Goal: Check status: Check status

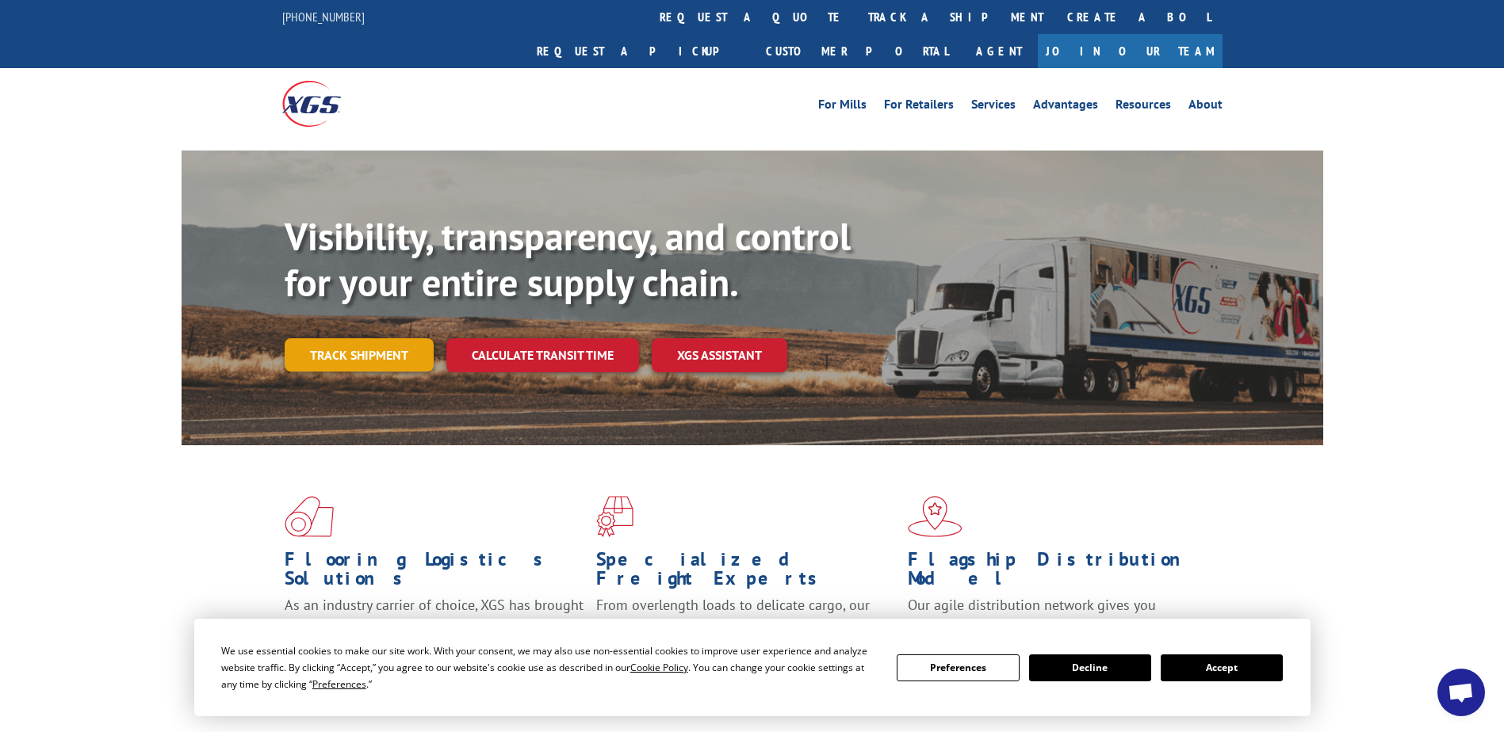
click at [408, 338] on link "Track shipment" at bounding box center [359, 354] width 149 height 33
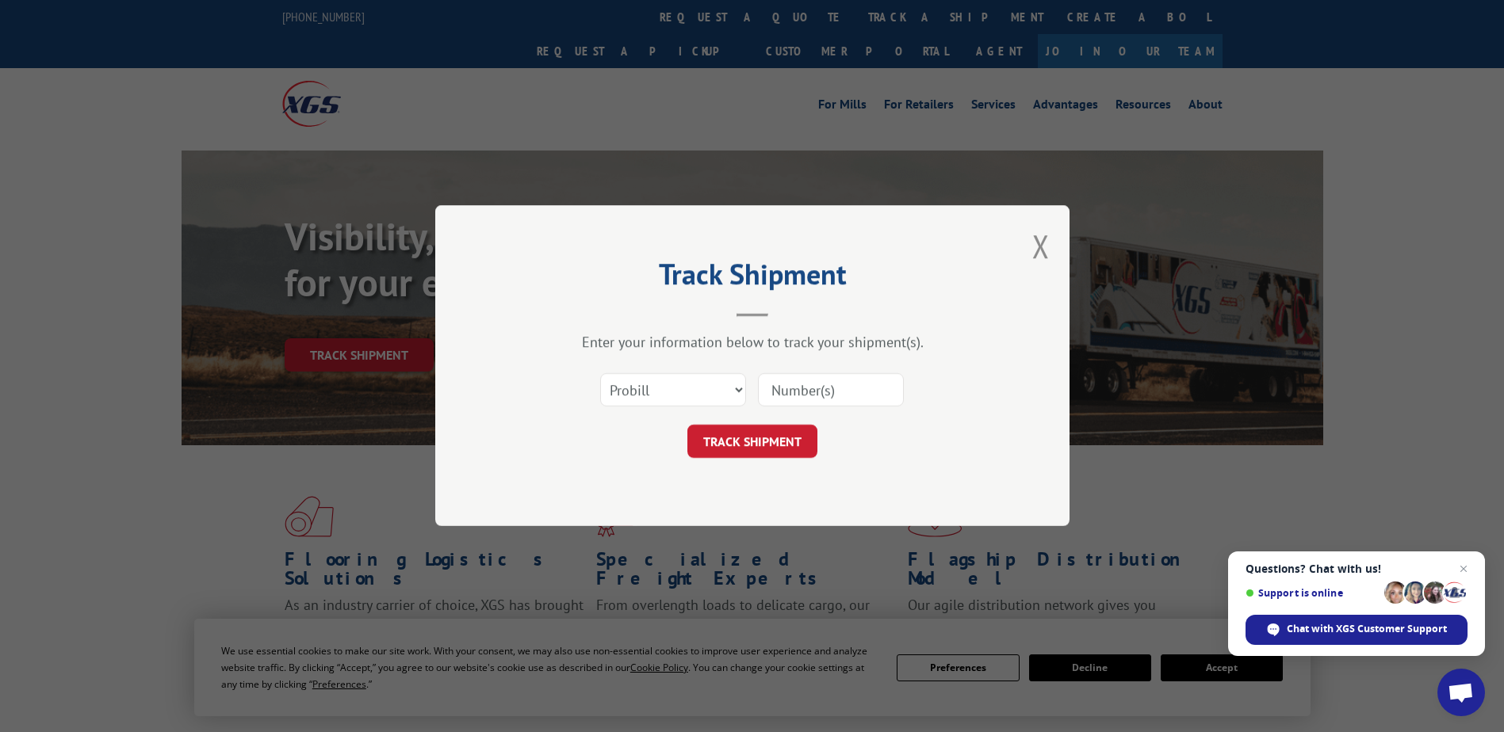
click at [813, 396] on input at bounding box center [831, 390] width 146 height 33
click at [701, 392] on select "Select category... Probill BOL PO" at bounding box center [673, 390] width 146 height 33
click at [787, 378] on input at bounding box center [831, 390] width 146 height 33
type input "531129562"
click button "TRACK SHIPMENT" at bounding box center [752, 442] width 130 height 33
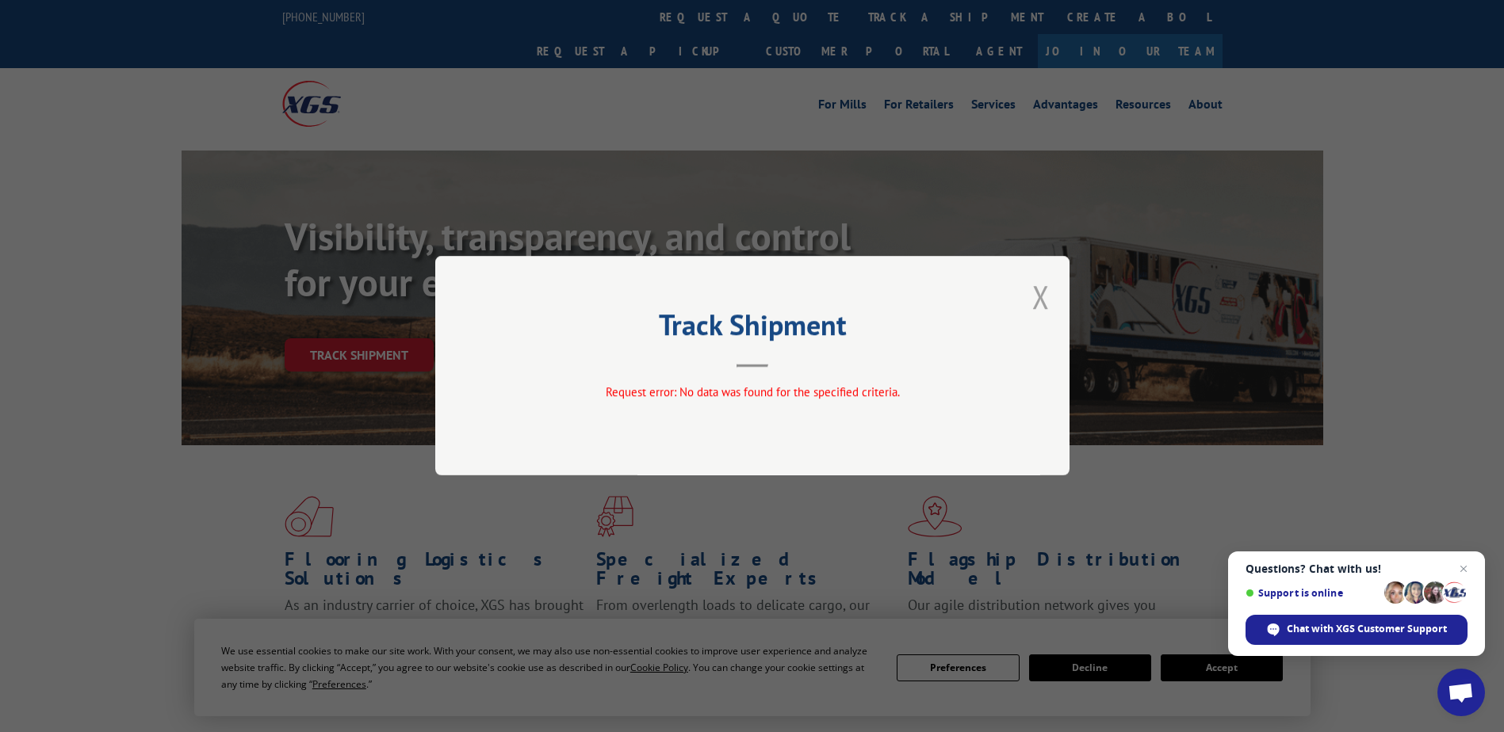
click at [1050, 295] on div "Track Shipment Request error: No data was found for the specified criteria." at bounding box center [752, 366] width 634 height 220
click at [1035, 293] on button "Close modal" at bounding box center [1040, 297] width 17 height 42
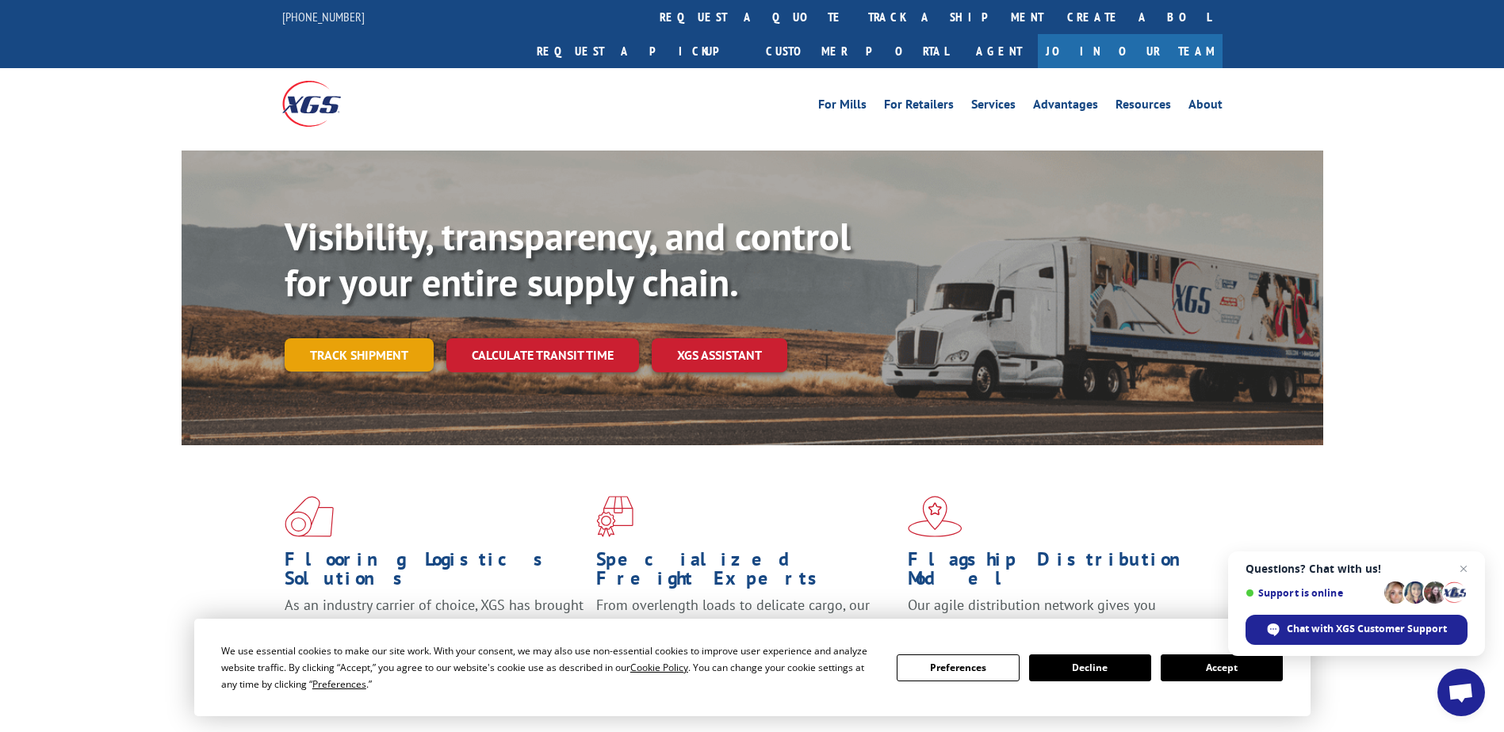
click at [388, 338] on link "Track shipment" at bounding box center [359, 354] width 149 height 33
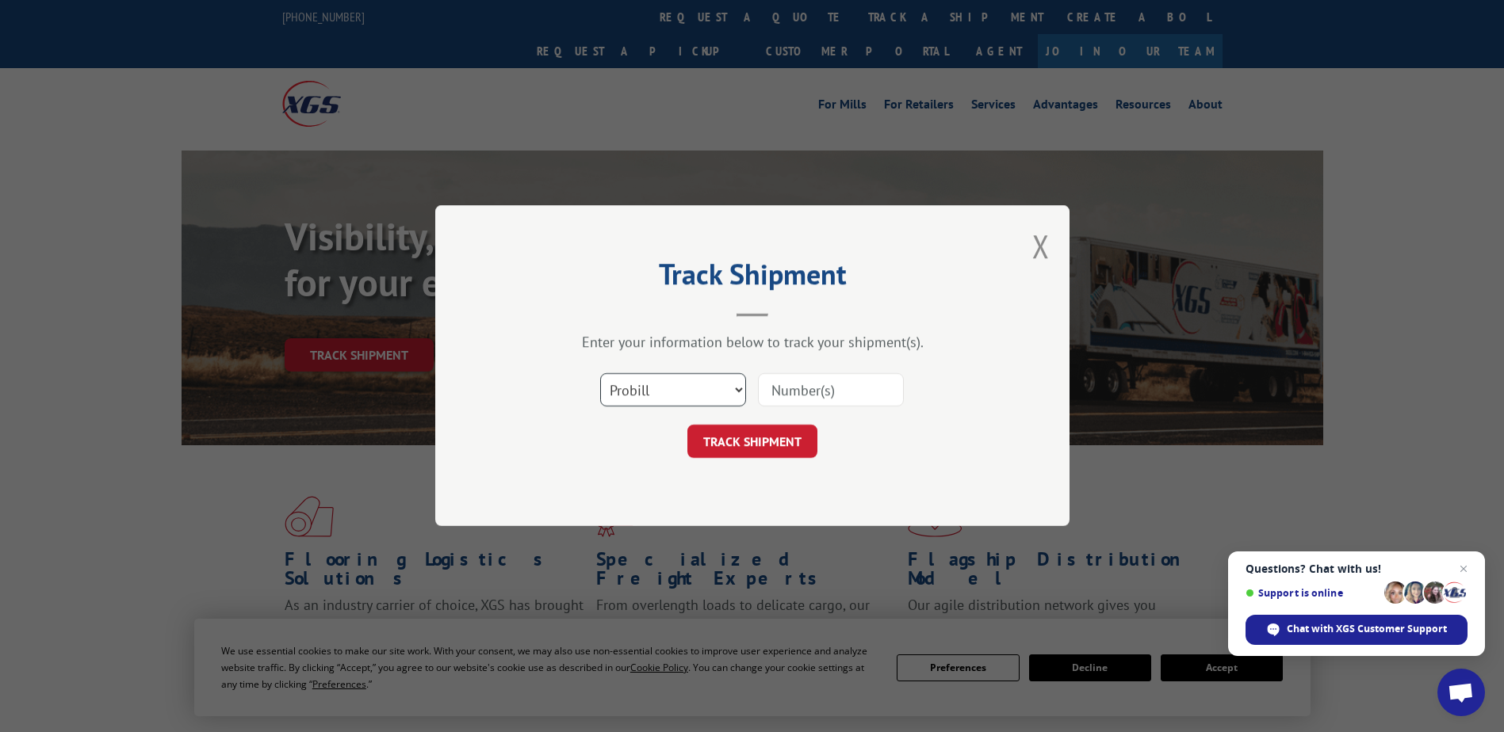
click at [660, 386] on select "Select category... Probill BOL PO" at bounding box center [673, 390] width 146 height 33
select select "bol"
click at [600, 374] on select "Select category... Probill BOL PO" at bounding box center [673, 390] width 146 height 33
click at [796, 387] on input at bounding box center [831, 390] width 146 height 33
type input "531129562"
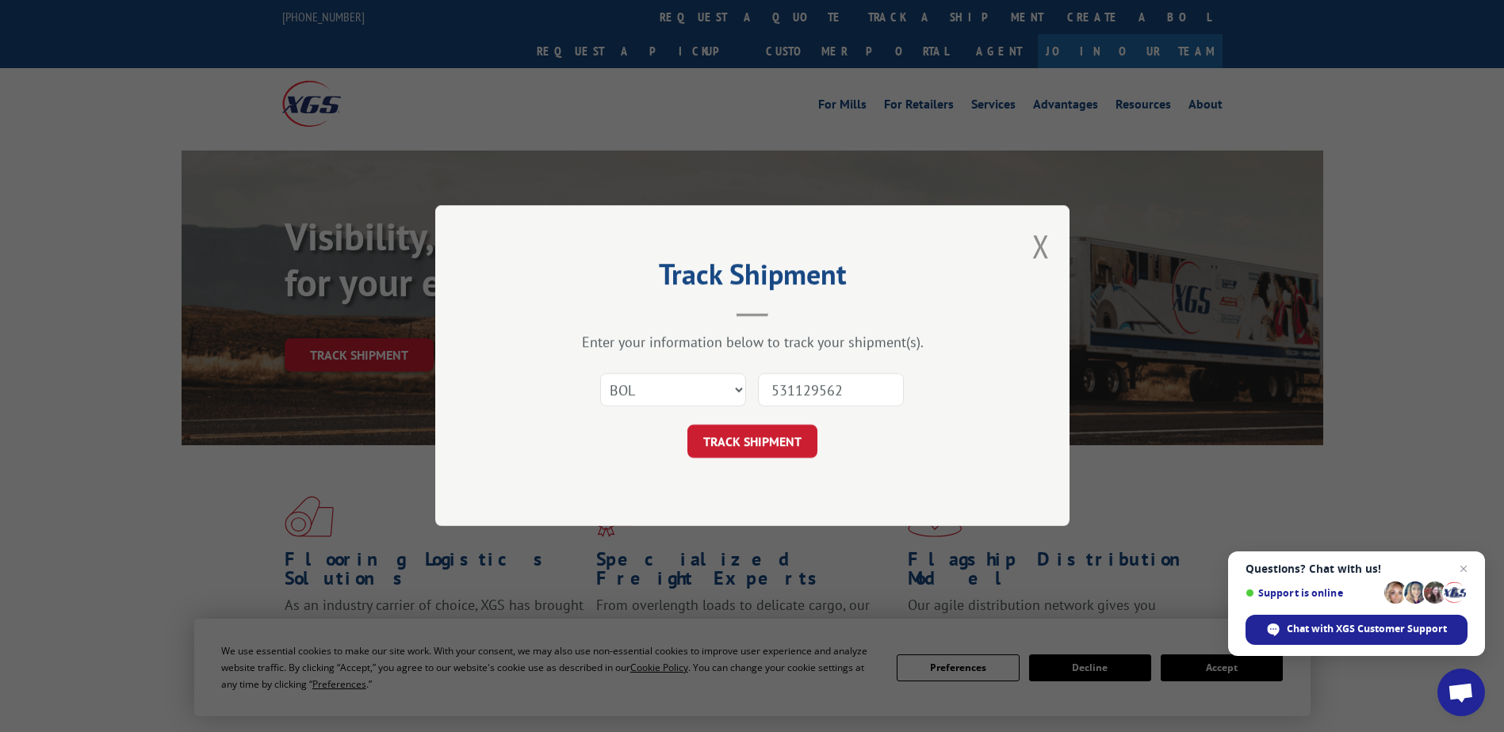
click button "TRACK SHIPMENT" at bounding box center [752, 442] width 130 height 33
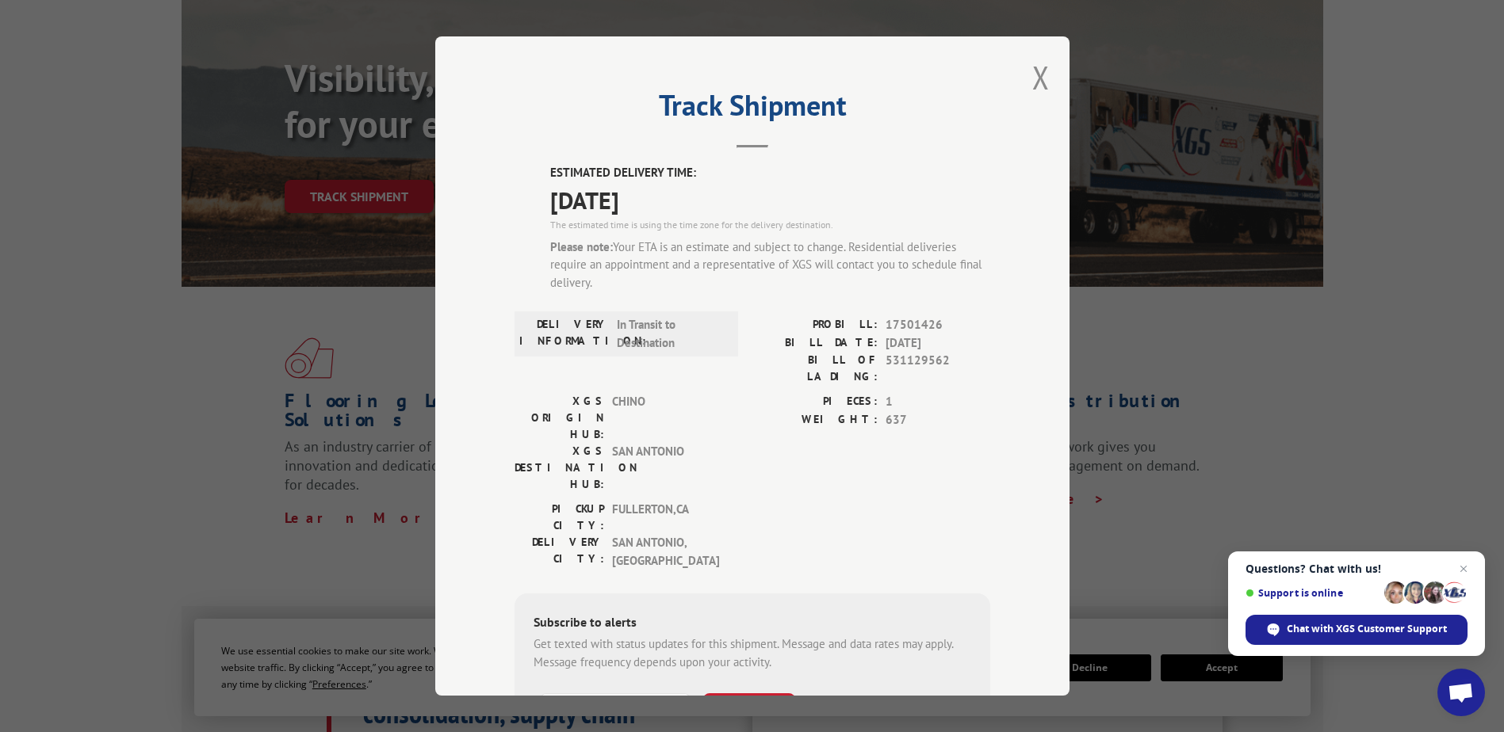
click at [595, 694] on input "+1 (___) ___-____" at bounding box center [615, 710] width 151 height 33
type input "[PHONE_NUMBER]"
click at [703, 694] on button "SUBSCRIBE" at bounding box center [749, 710] width 92 height 33
drag, startPoint x: 879, startPoint y: 324, endPoint x: 946, endPoint y: 325, distance: 66.6
click at [946, 325] on span "17501426" at bounding box center [937, 325] width 105 height 18
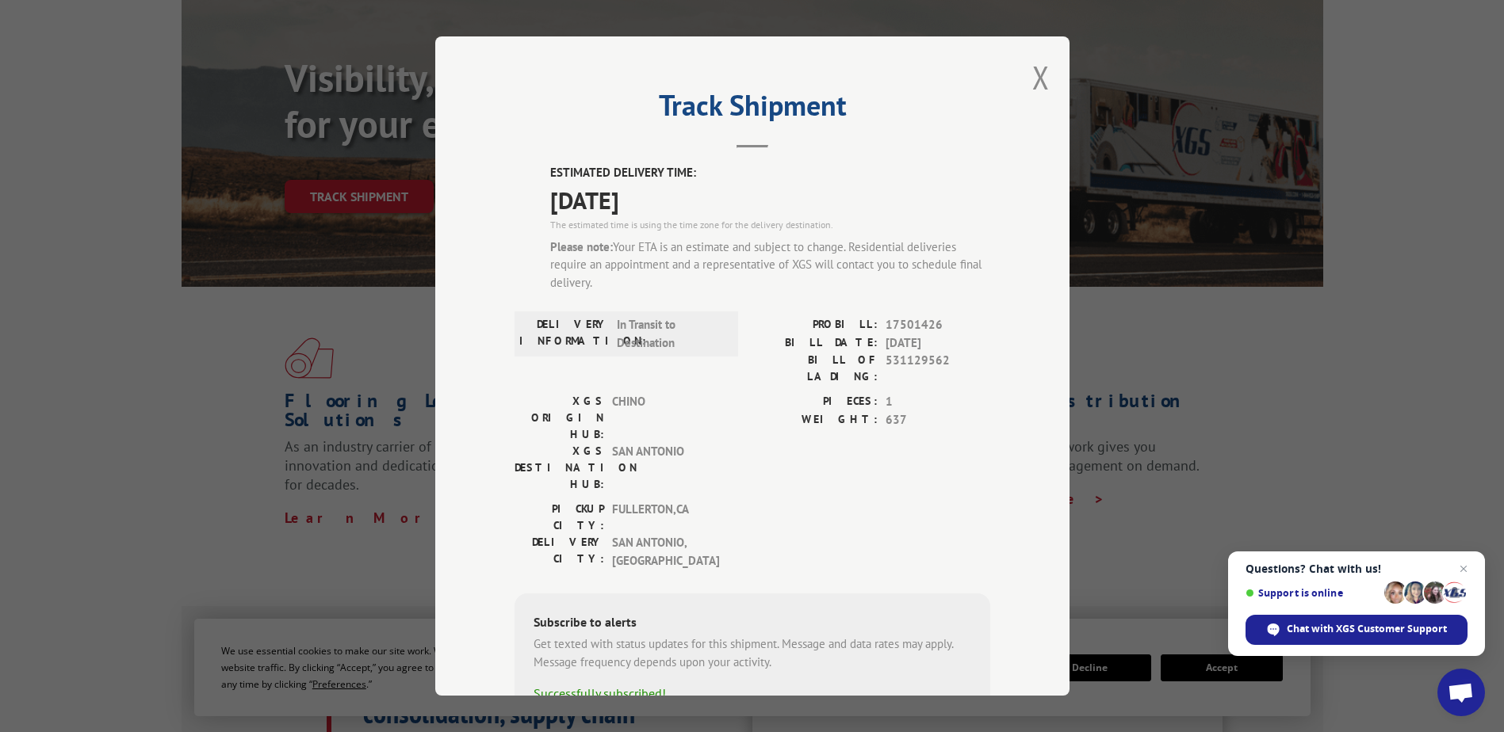
drag, startPoint x: 946, startPoint y: 325, endPoint x: 946, endPoint y: 358, distance: 33.3
click at [946, 358] on span "531129562" at bounding box center [937, 368] width 105 height 33
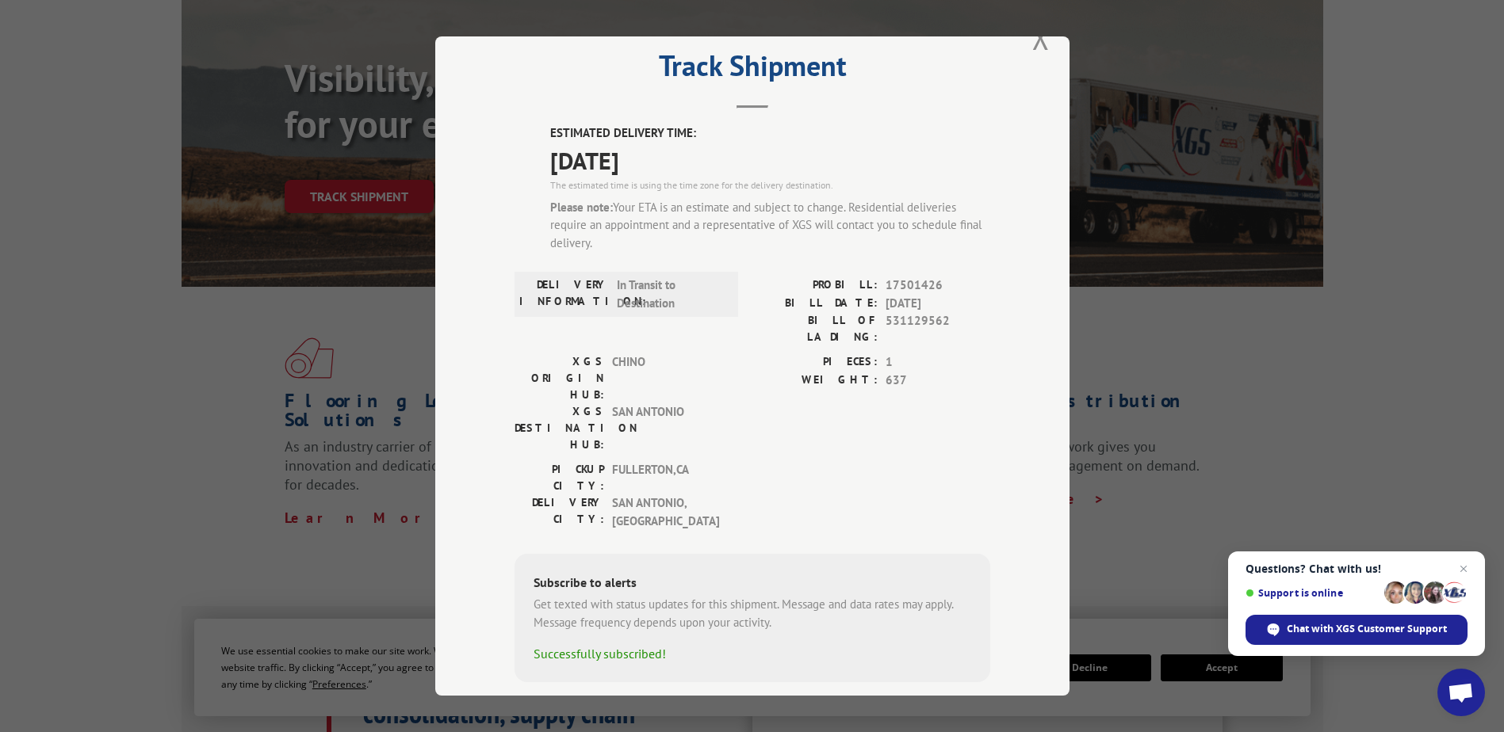
drag, startPoint x: 681, startPoint y: 160, endPoint x: 535, endPoint y: 165, distance: 145.9
click at [535, 165] on div "ESTIMATED DELIVERY TIME: [DATE] The estimated time is using the time zone for t…" at bounding box center [752, 403] width 476 height 558
drag, startPoint x: 535, startPoint y: 165, endPoint x: 767, endPoint y: 270, distance: 254.7
click at [767, 270] on div "ESTIMATED DELIVERY TIME: [DATE] The estimated time is using the time zone for t…" at bounding box center [752, 403] width 476 height 558
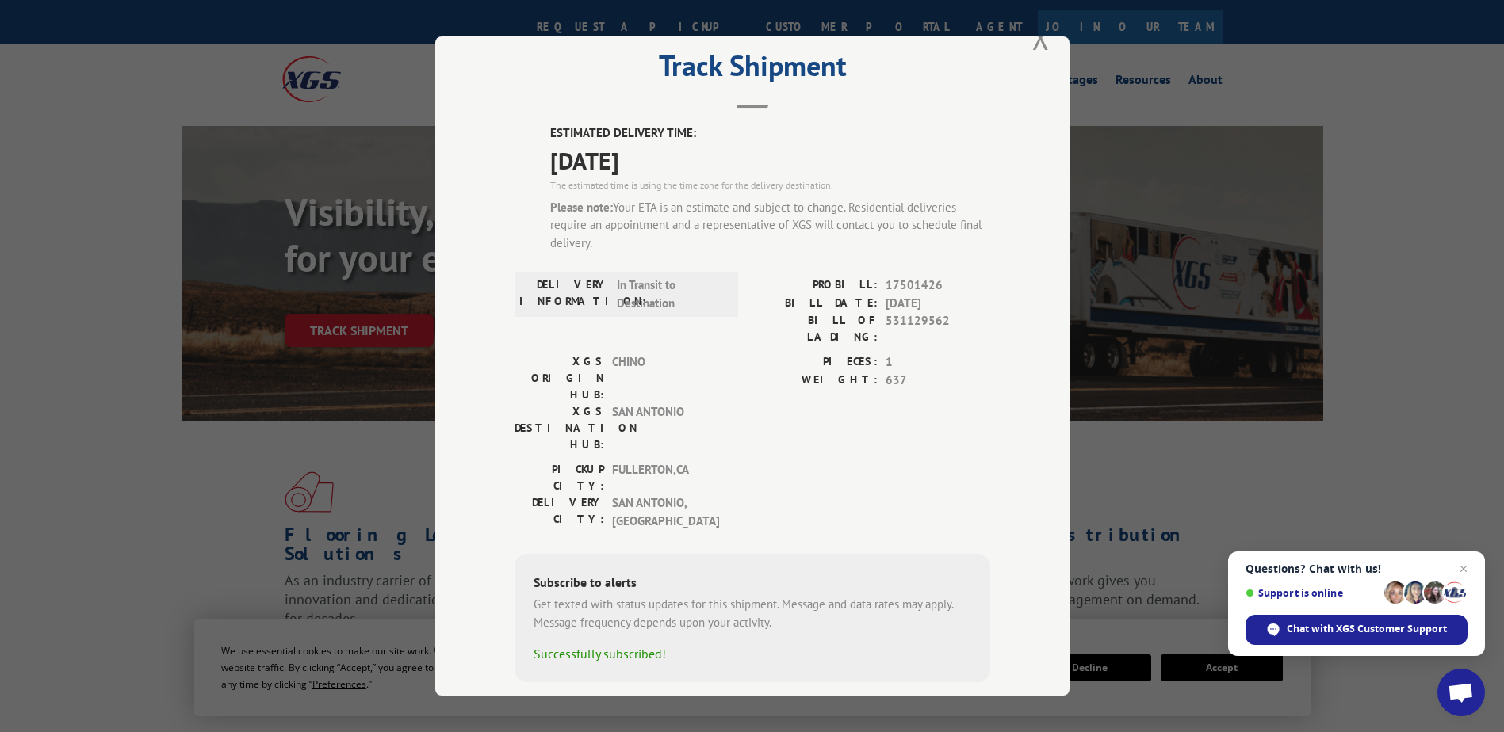
scroll to position [0, 0]
